Goal: Navigation & Orientation: Find specific page/section

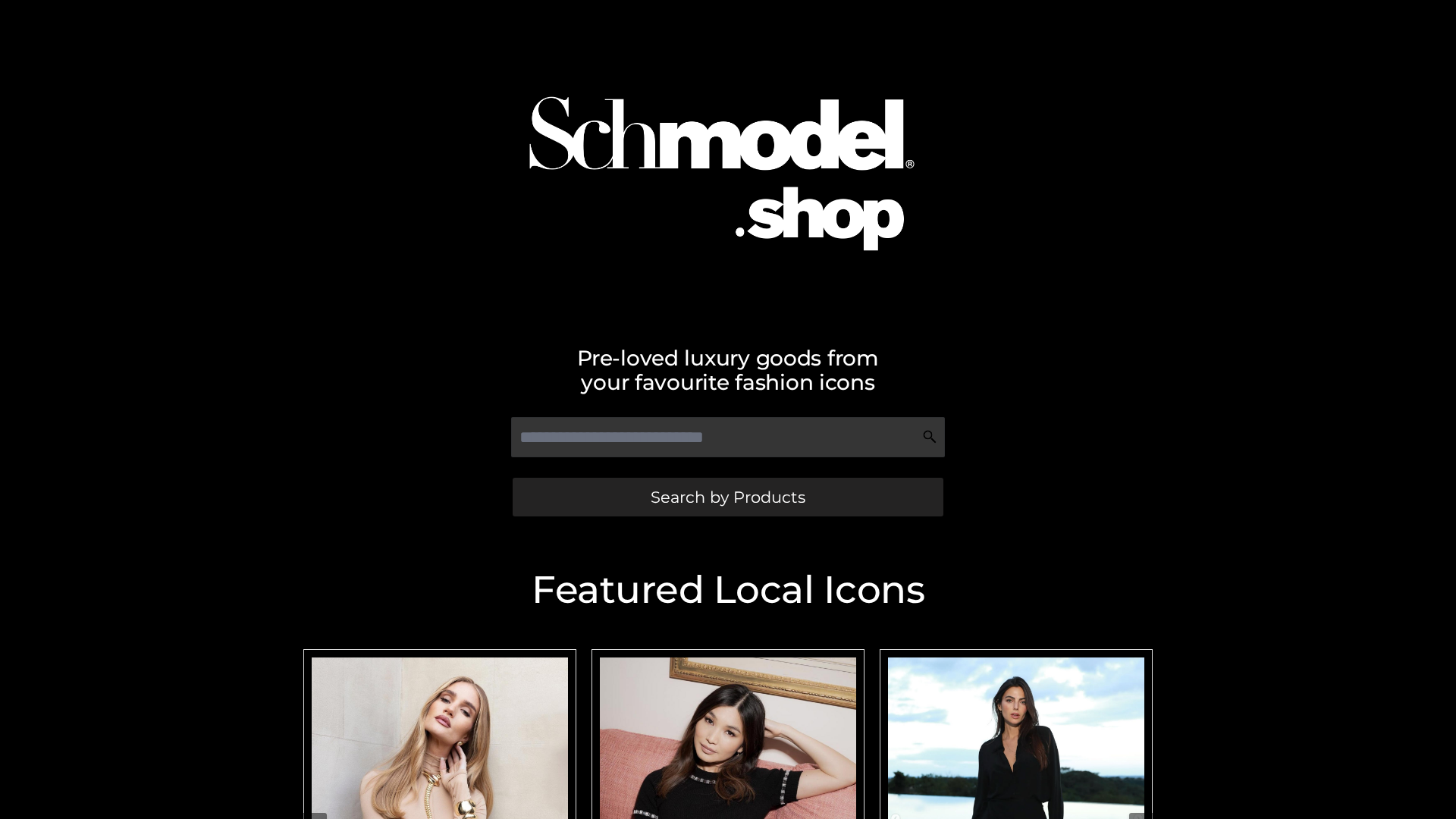
click at [727, 497] on span "Search by Products" at bounding box center [727, 497] width 154 height 16
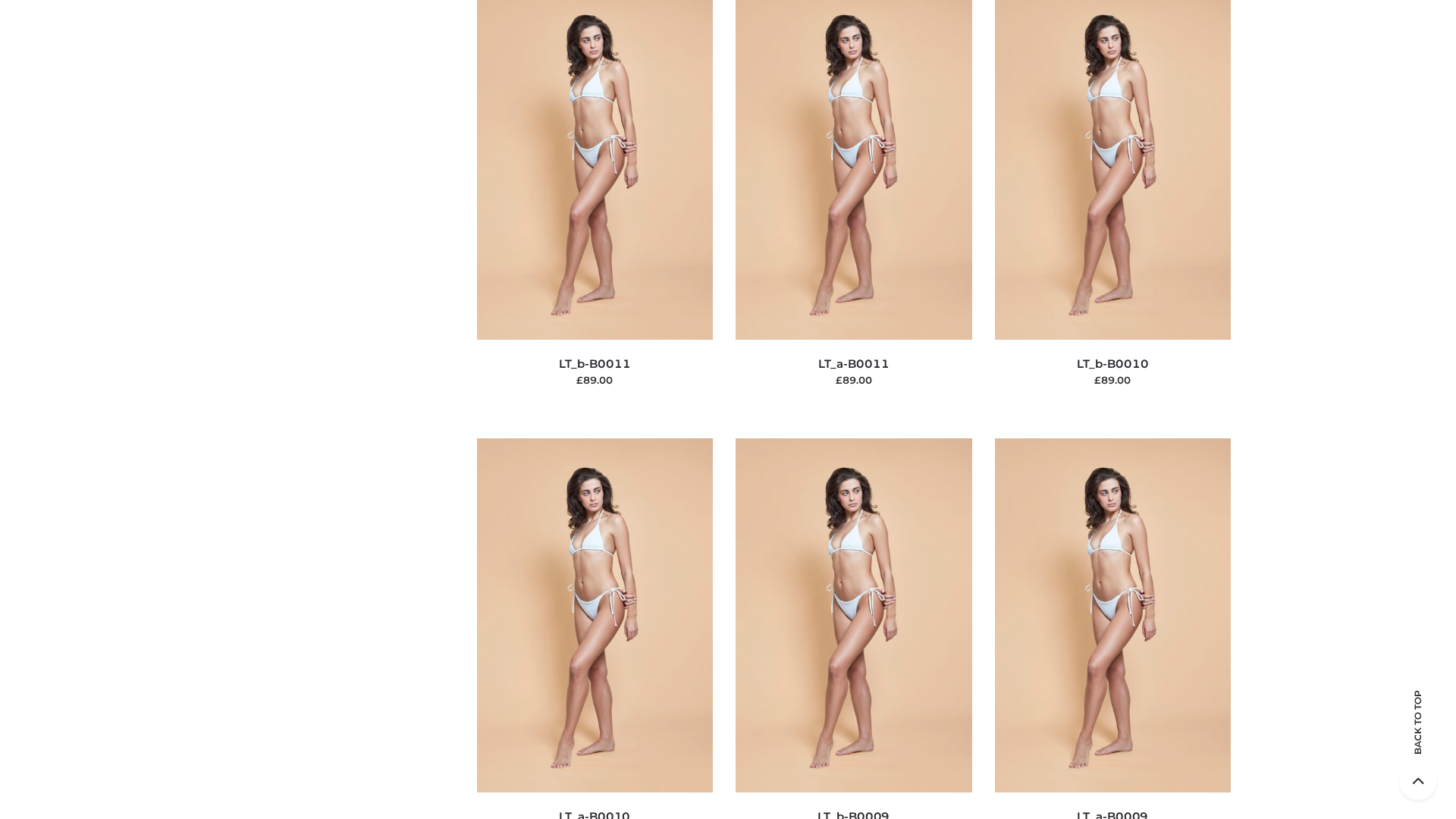
scroll to position [6814, 0]
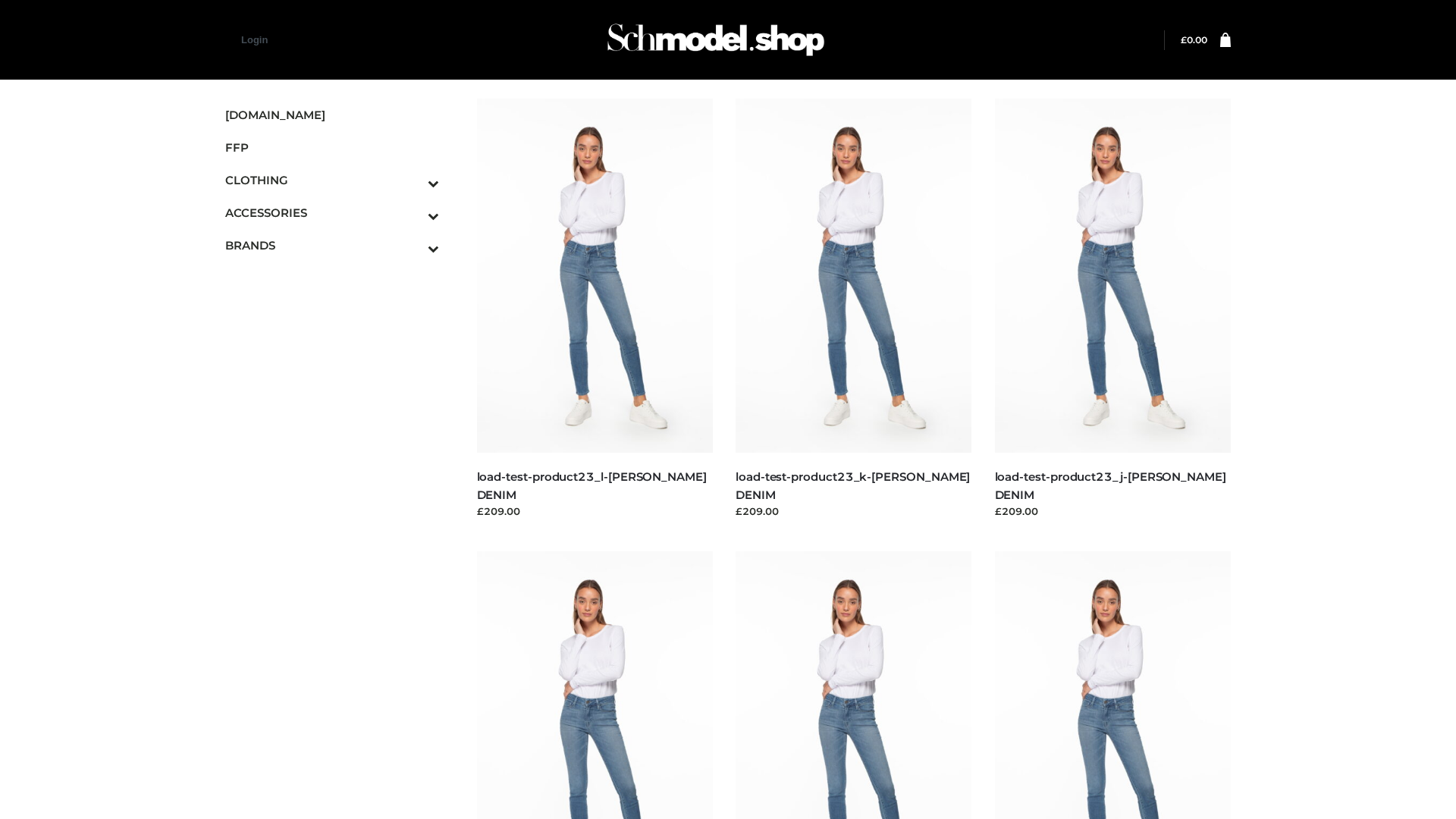
scroll to position [1331, 0]
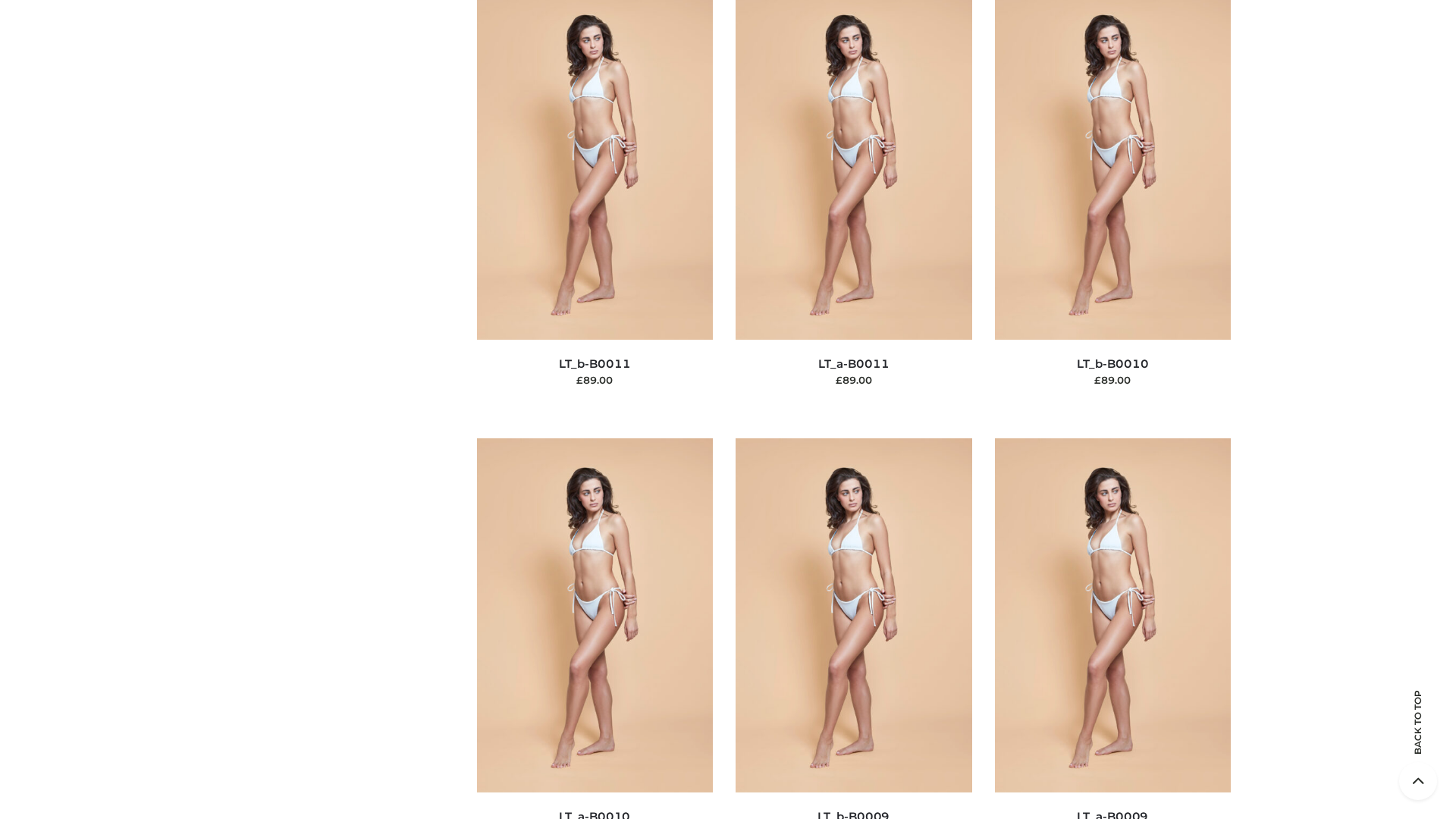
scroll to position [6814, 0]
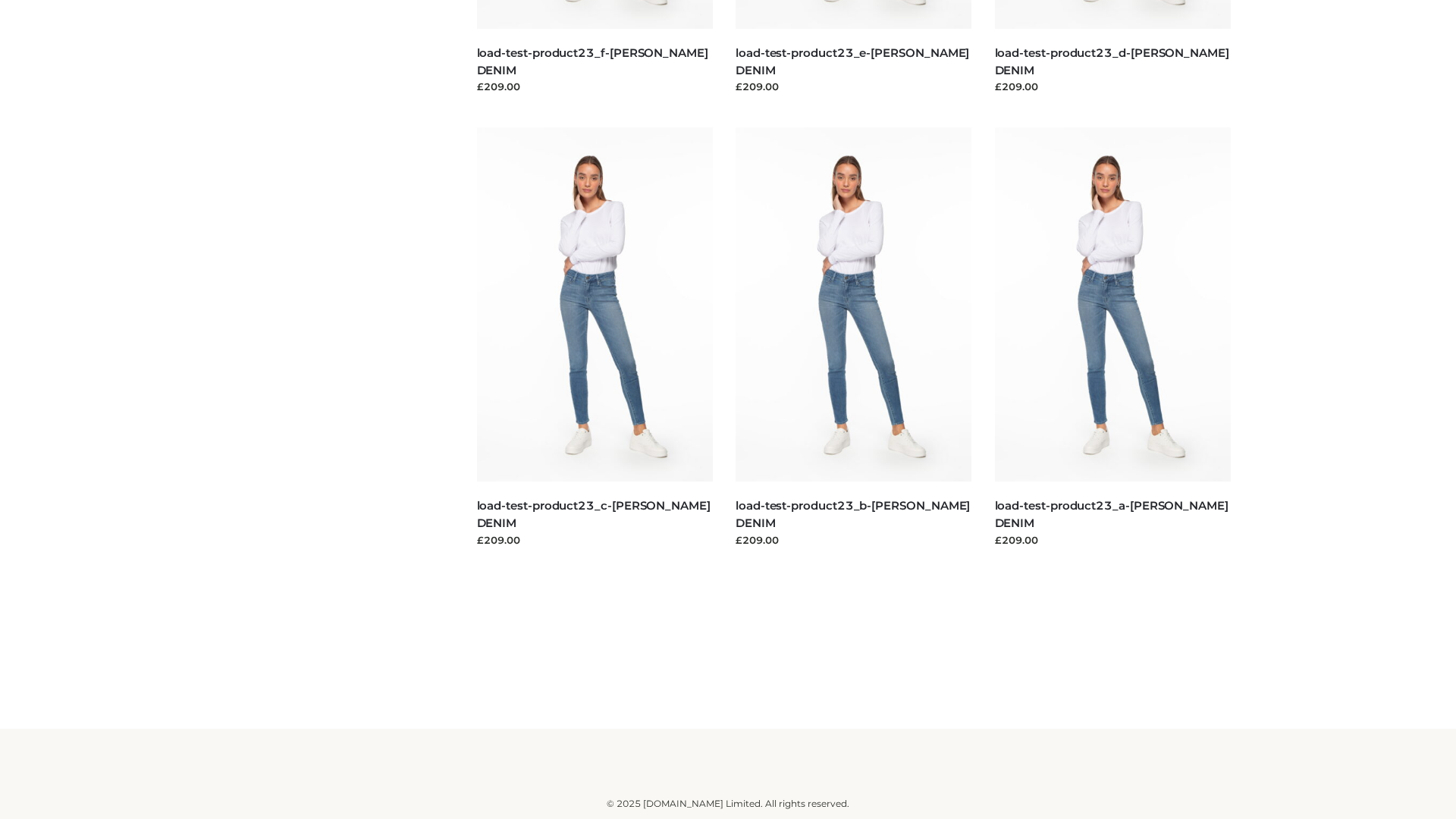
scroll to position [1331, 0]
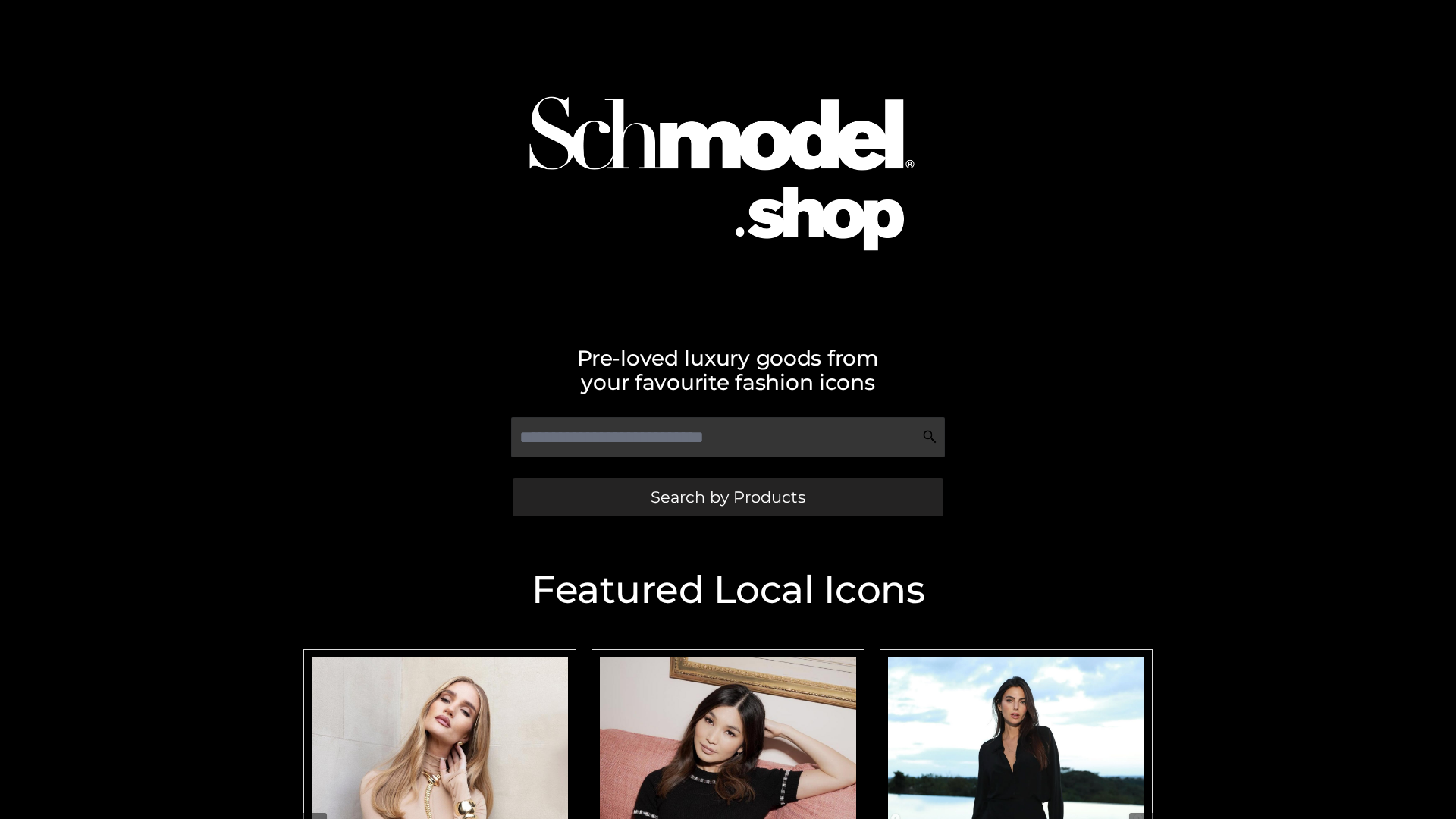
click at [727, 497] on span "Search by Products" at bounding box center [727, 497] width 154 height 16
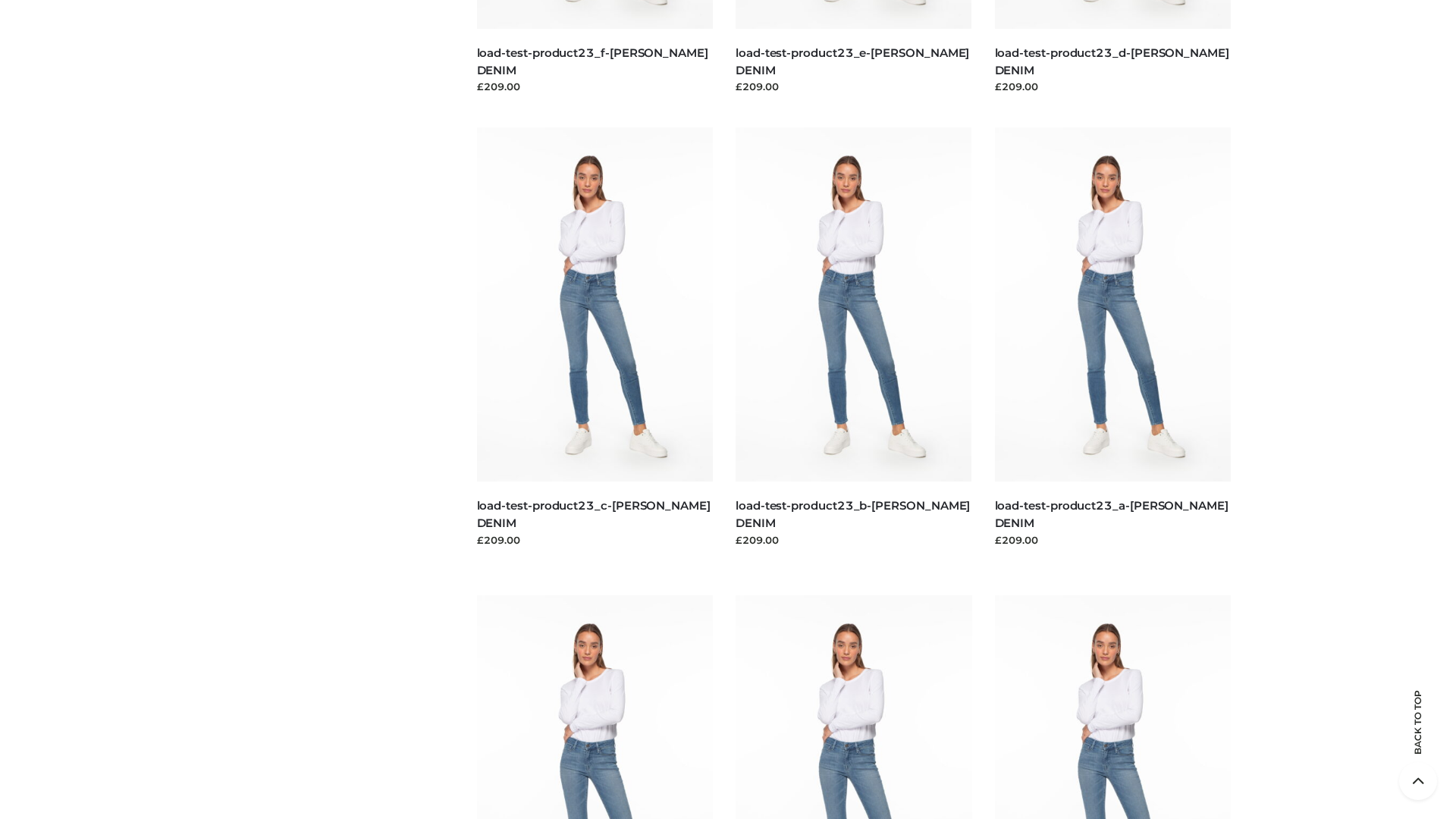
scroll to position [3158, 0]
